Goal: Task Accomplishment & Management: Use online tool/utility

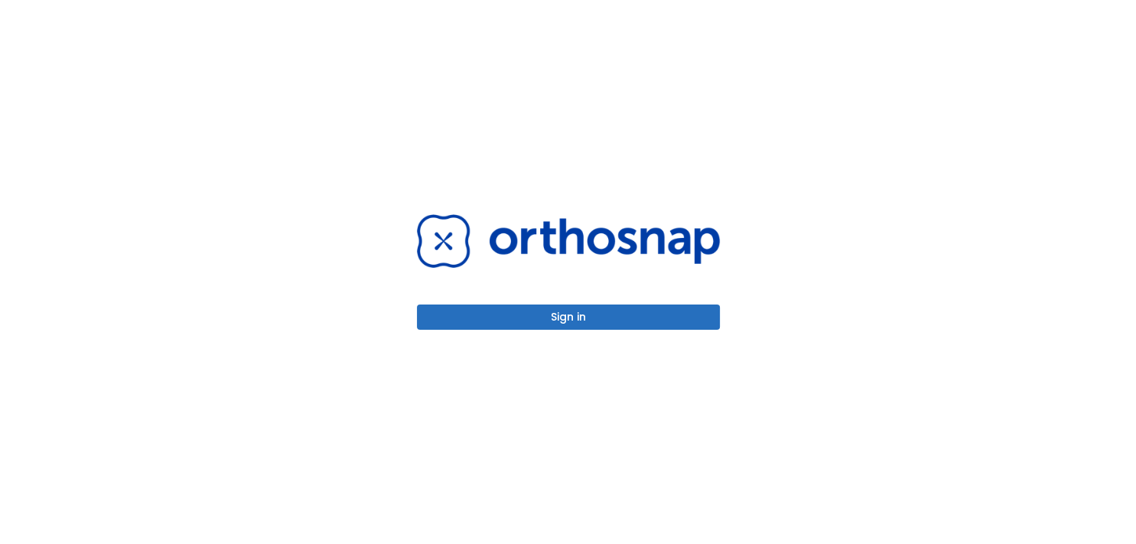
click at [559, 320] on button "Sign in" at bounding box center [568, 317] width 303 height 25
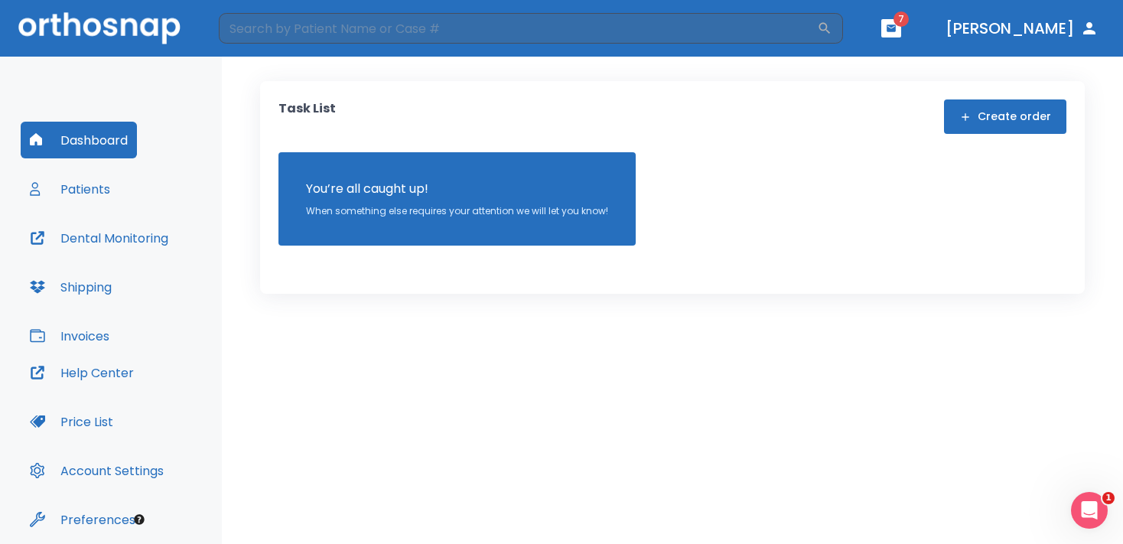
click at [82, 187] on button "Patients" at bounding box center [70, 189] width 99 height 37
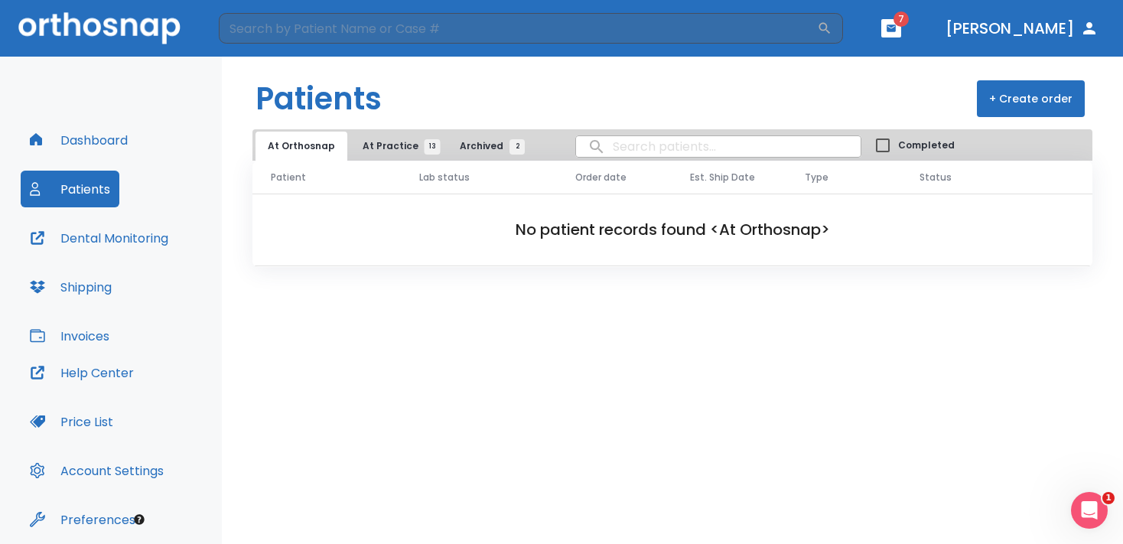
click at [897, 31] on icon "button" at bounding box center [891, 28] width 11 height 11
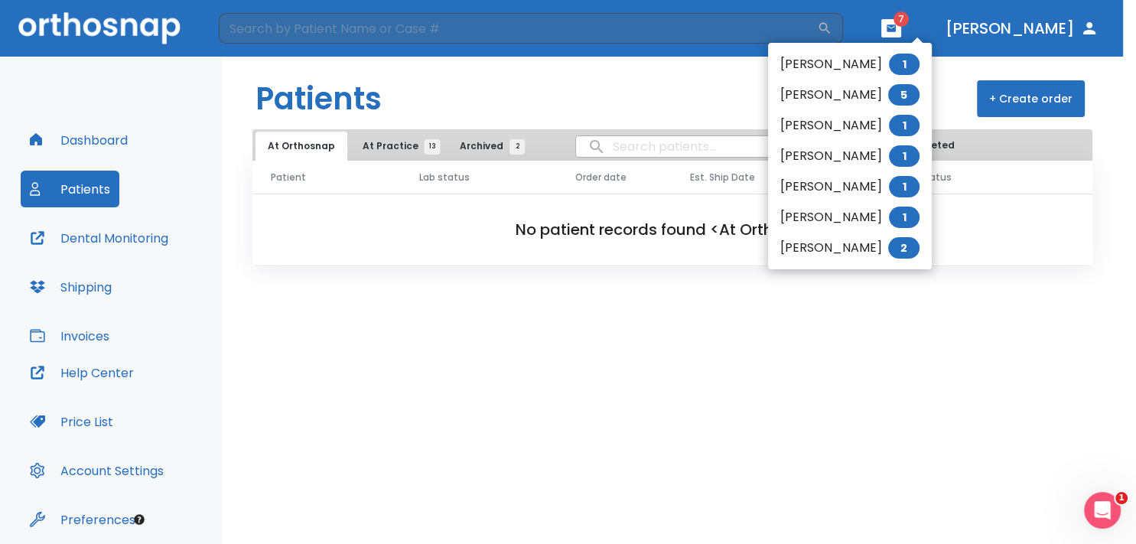
click at [843, 92] on li "[PERSON_NAME] 5" at bounding box center [850, 95] width 164 height 31
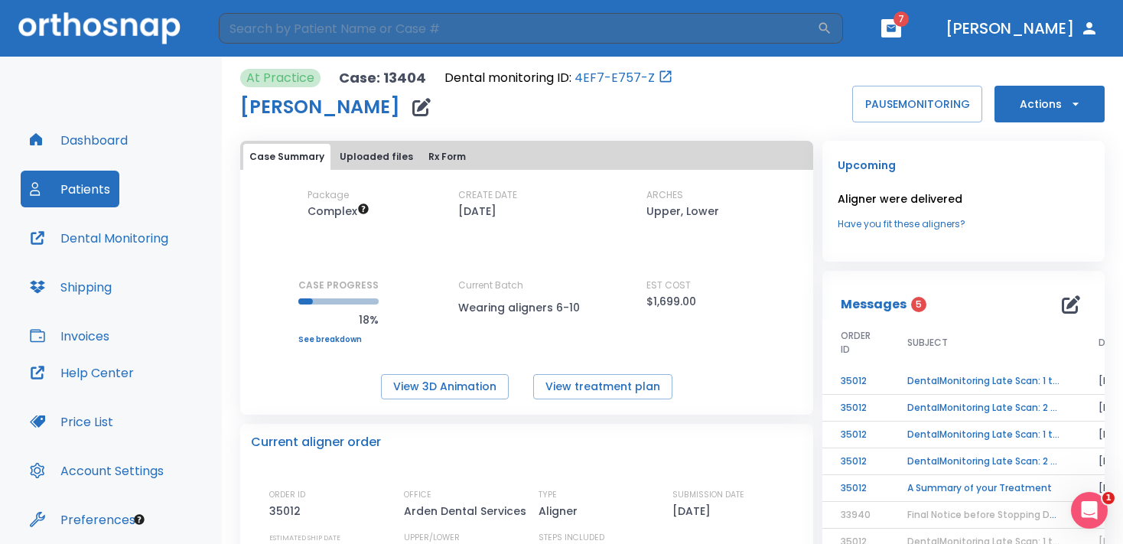
click at [1038, 112] on button "Actions" at bounding box center [1050, 104] width 110 height 37
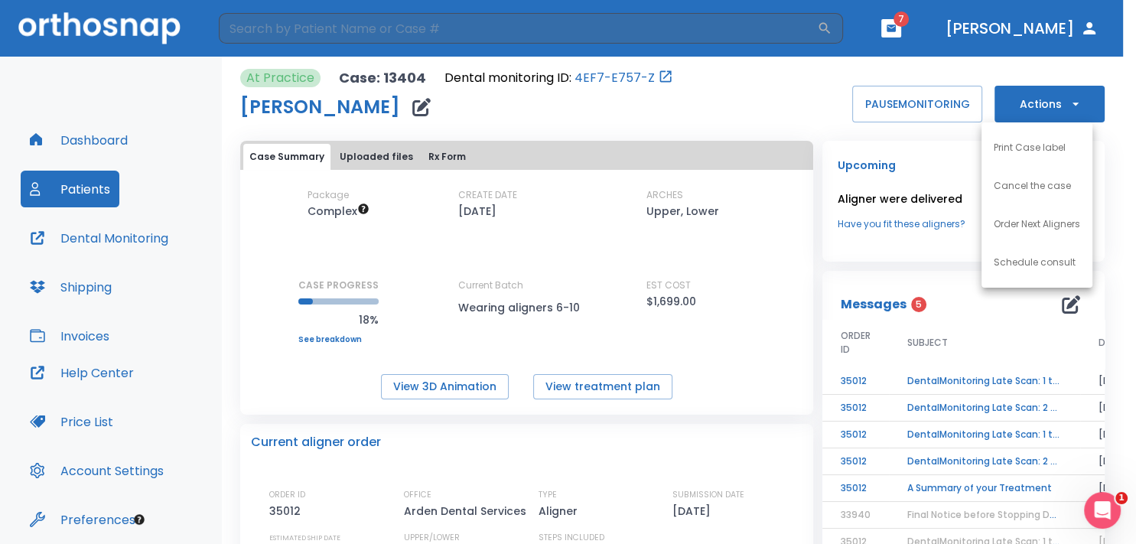
click at [1028, 229] on p "Order Next Aligners" at bounding box center [1037, 224] width 86 height 14
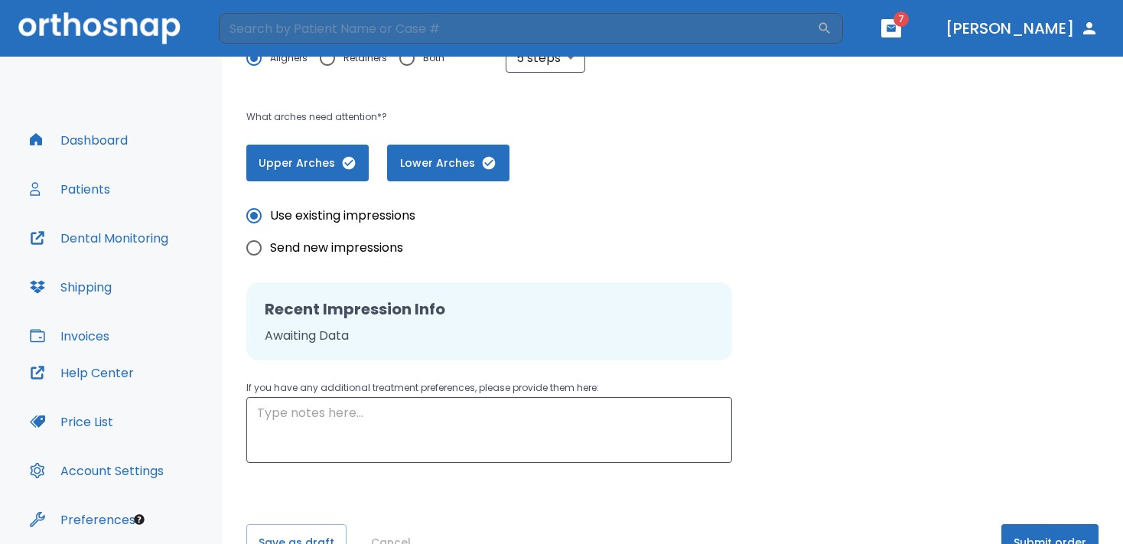
scroll to position [349, 0]
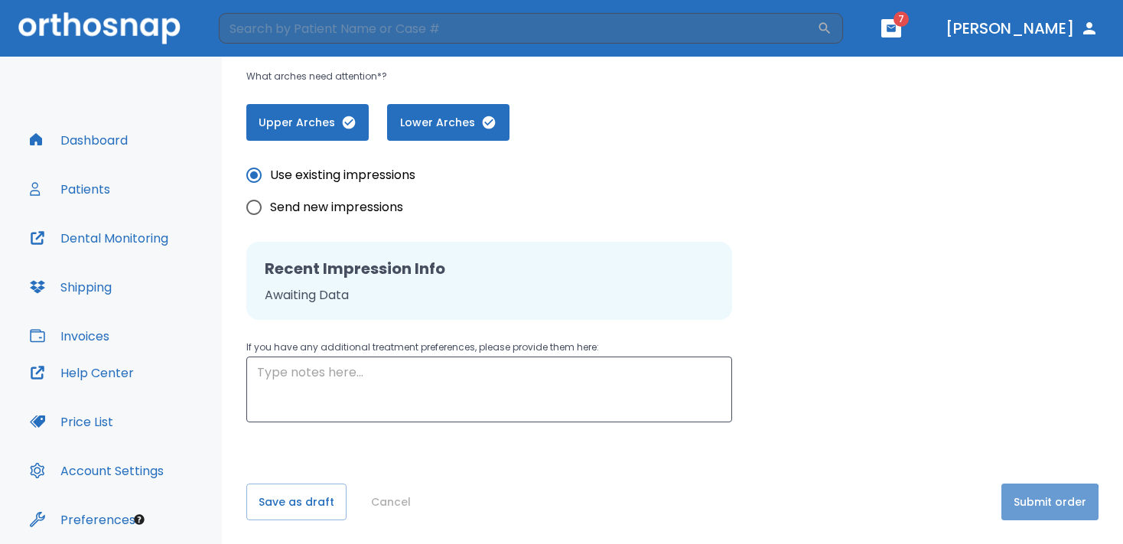
click at [1007, 503] on button "Submit order" at bounding box center [1050, 502] width 97 height 37
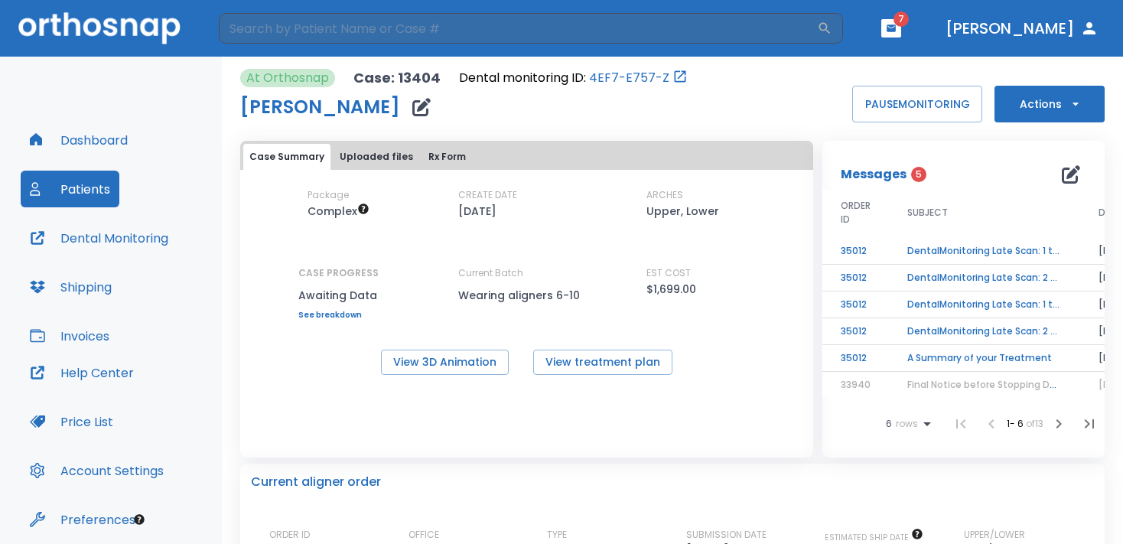
click at [896, 31] on icon "button" at bounding box center [891, 27] width 9 height 7
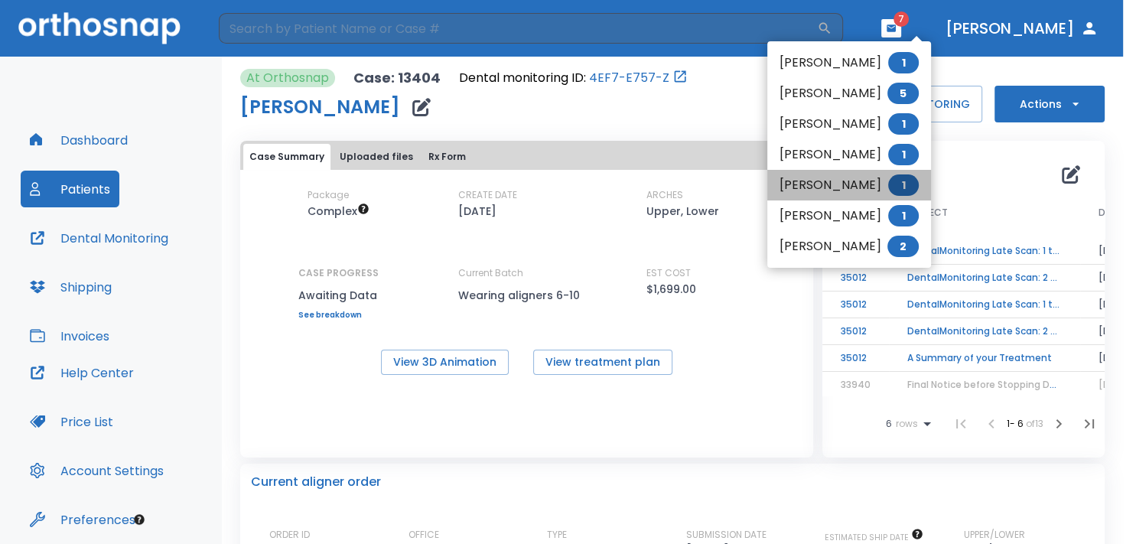
click at [841, 187] on li "[PERSON_NAME] 1" at bounding box center [850, 185] width 164 height 31
